Goal: Navigation & Orientation: Find specific page/section

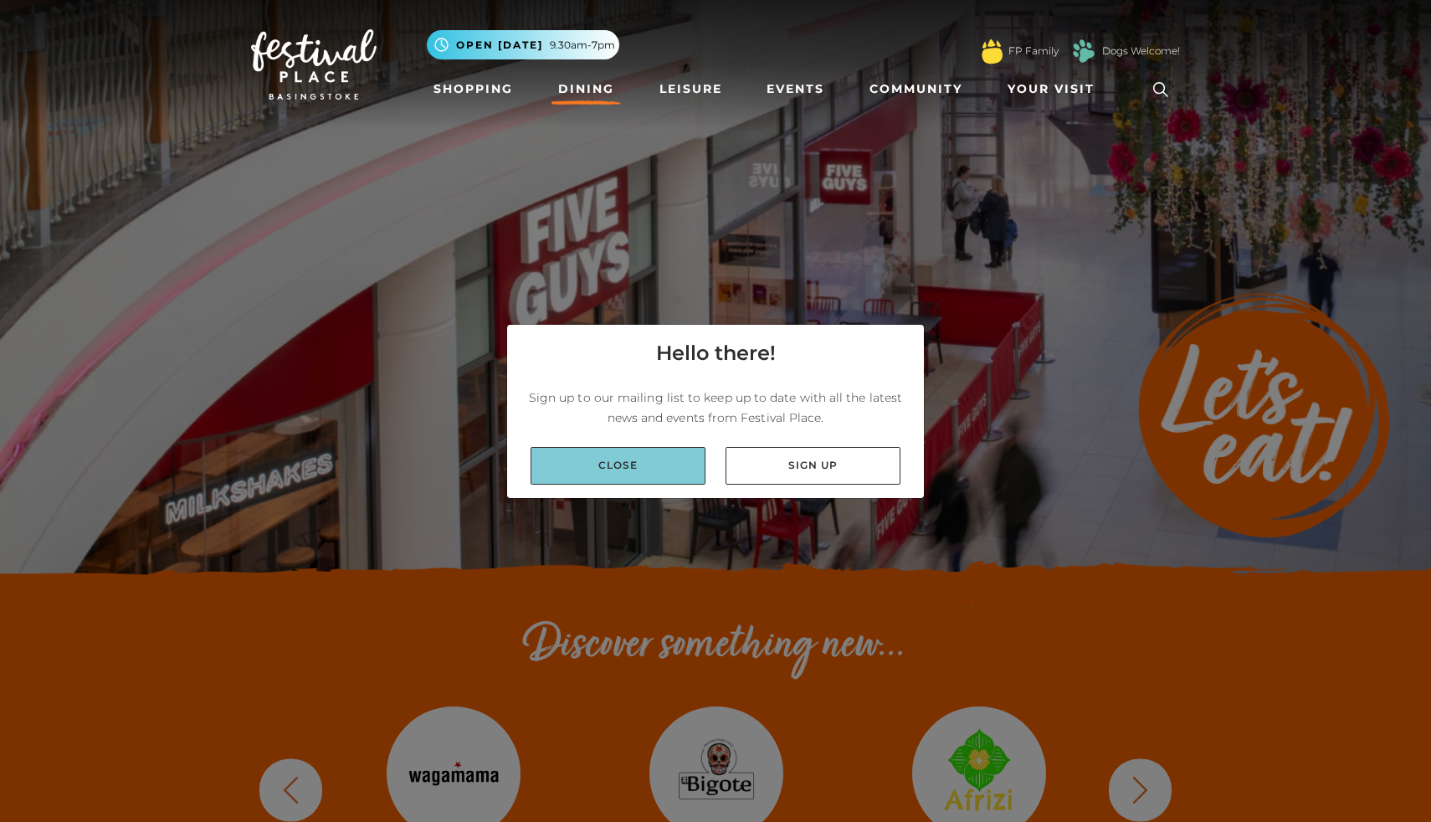
click at [653, 457] on link "Close" at bounding box center [618, 466] width 175 height 38
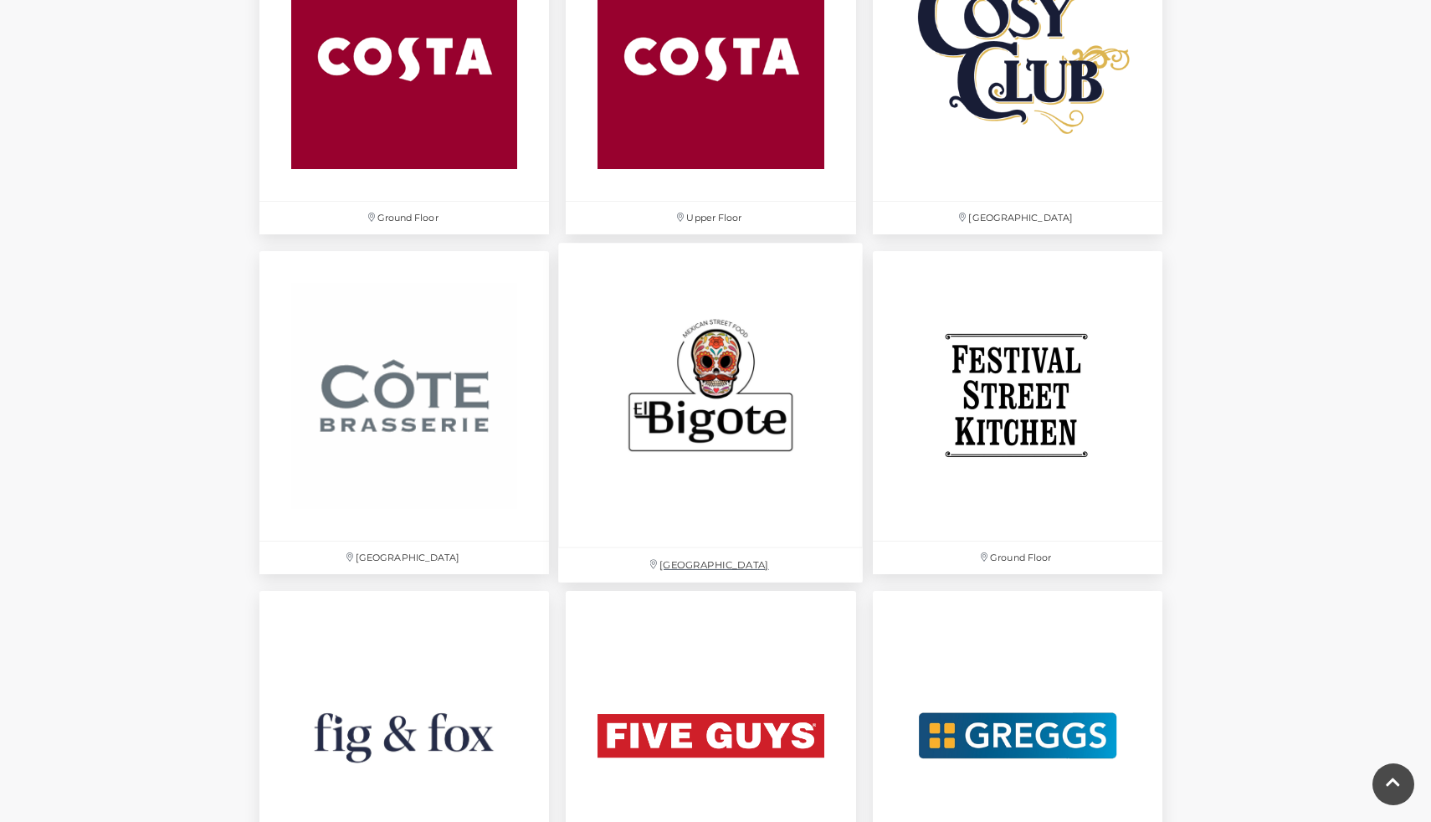
scroll to position [2630, 0]
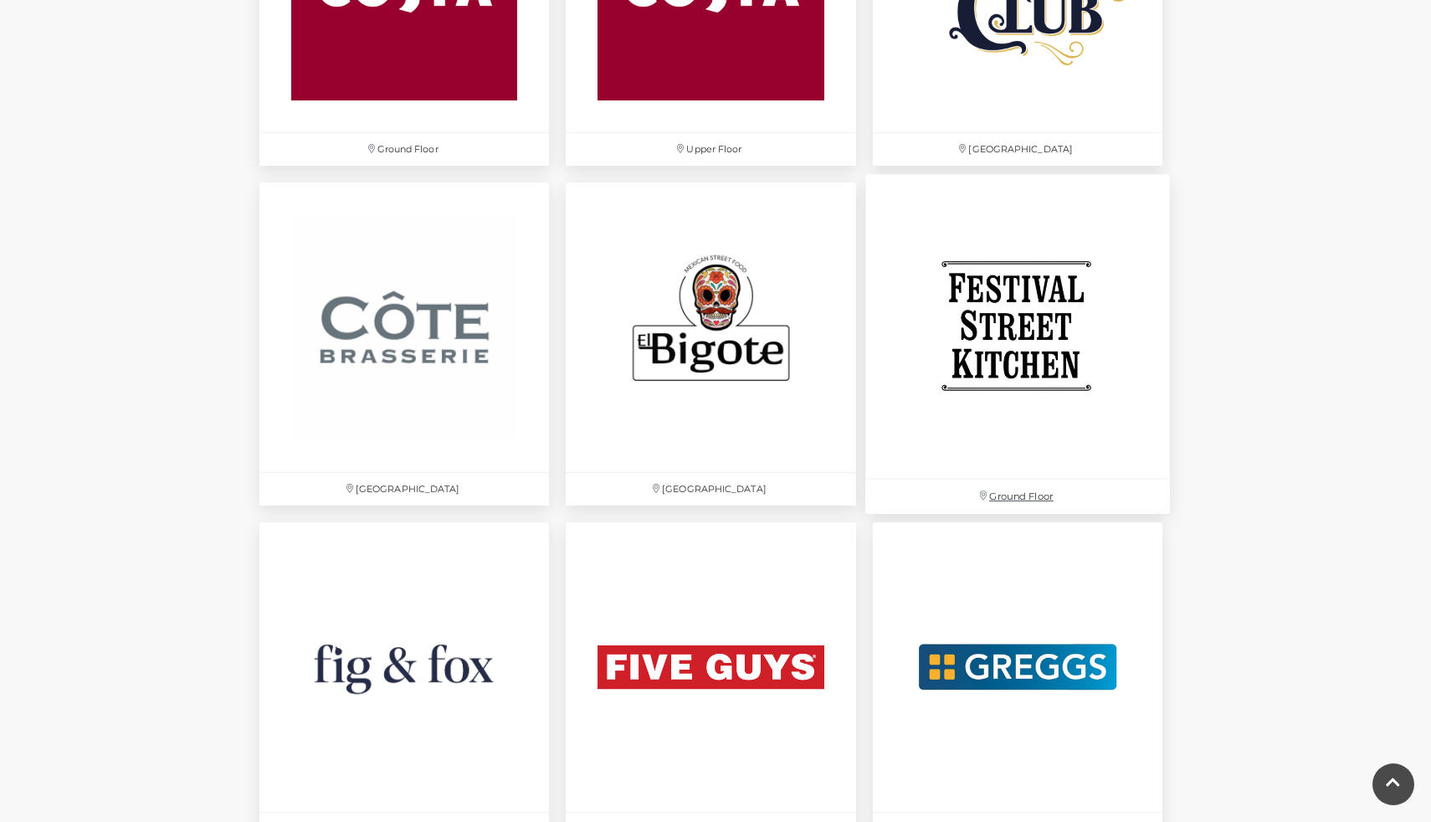
click at [906, 475] on img at bounding box center [1017, 326] width 305 height 305
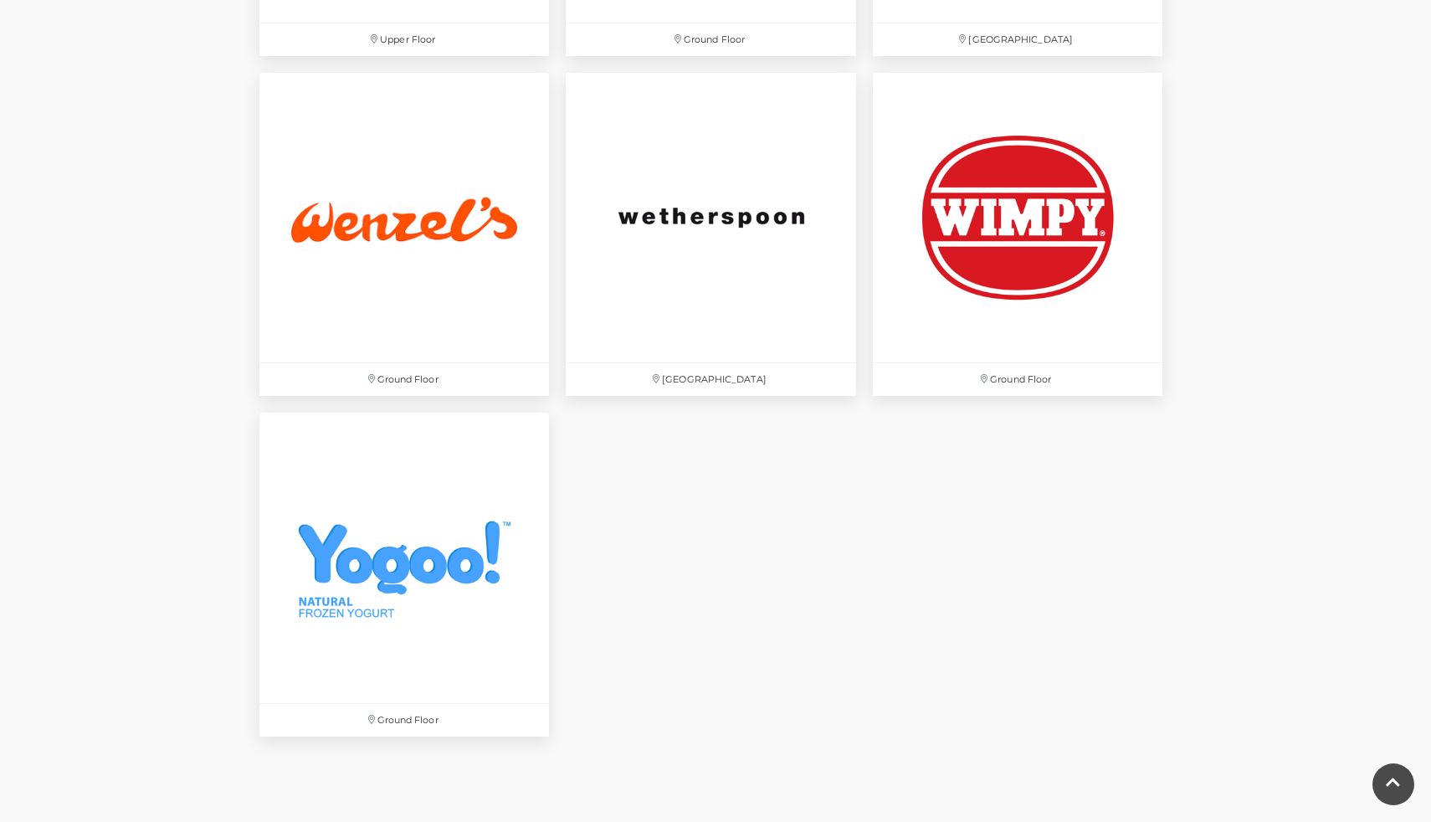
scroll to position [5581, 0]
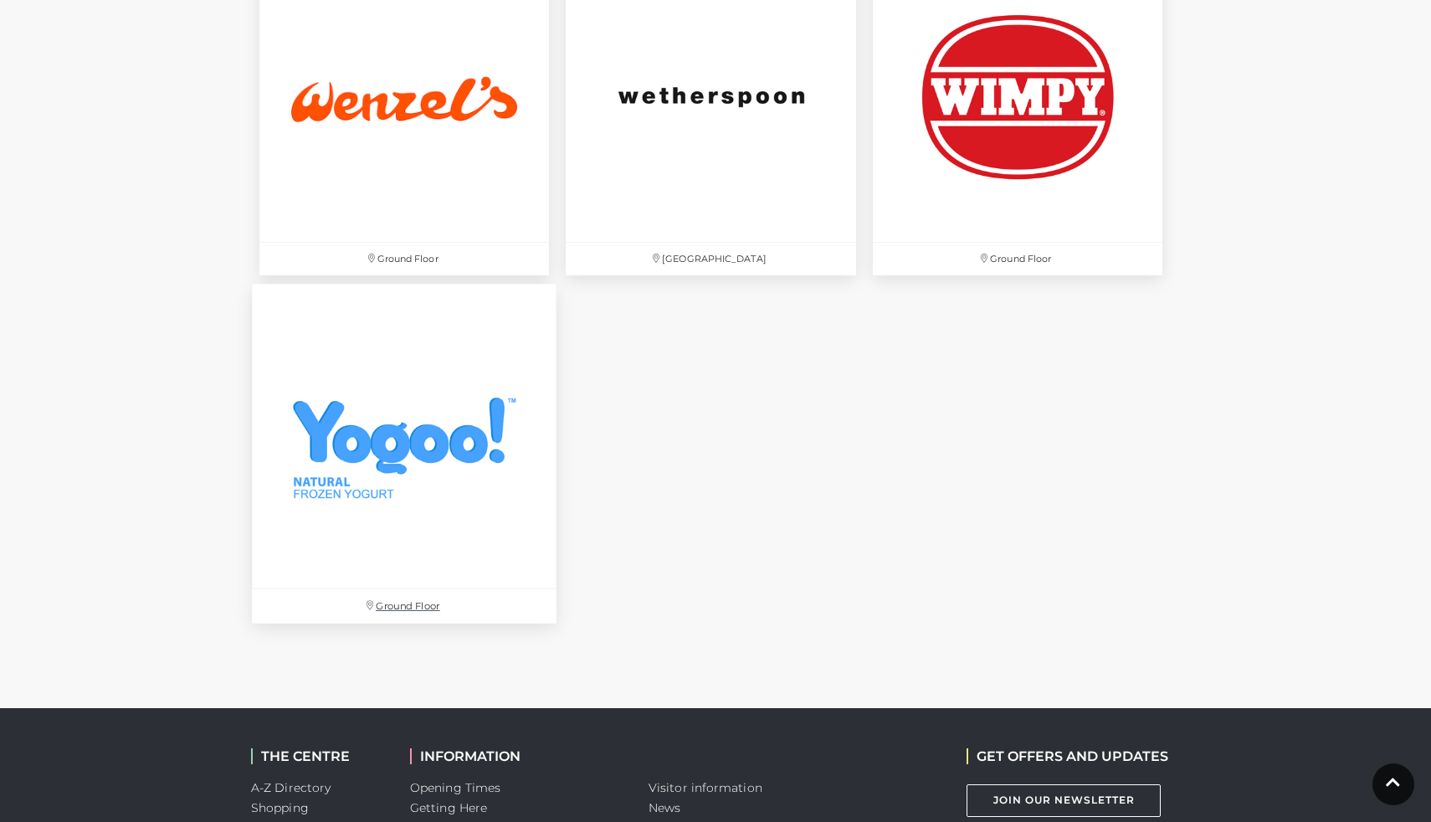
click at [392, 457] on img at bounding box center [404, 437] width 305 height 305
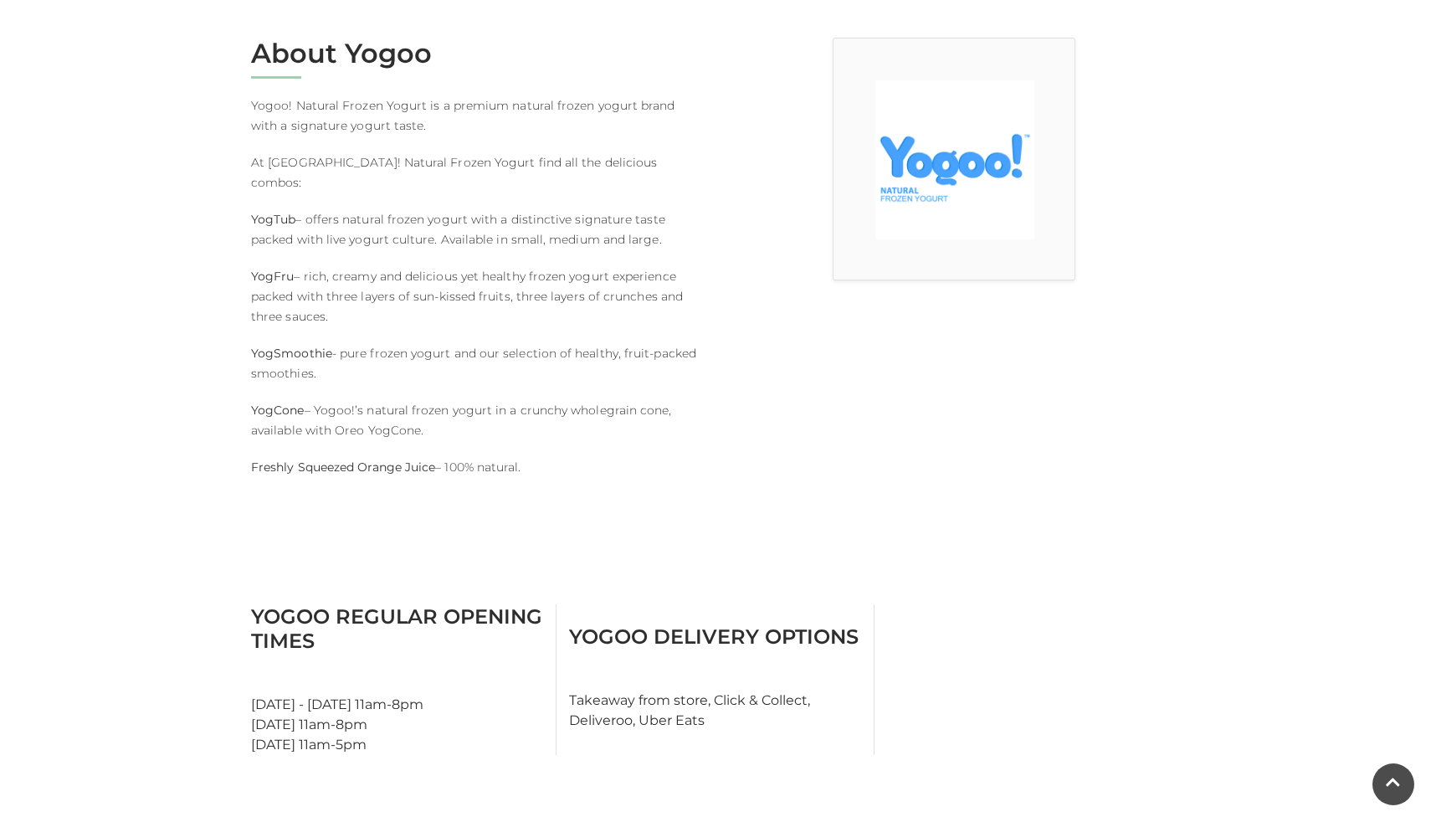
scroll to position [542, 0]
